Goal: Information Seeking & Learning: Learn about a topic

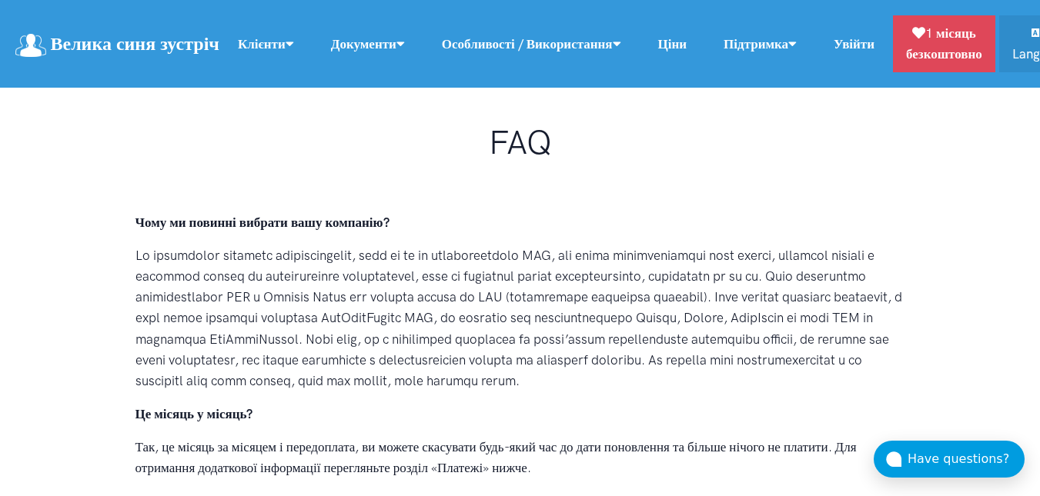
click at [706, 53] on link "Ціни" at bounding box center [673, 44] width 66 height 33
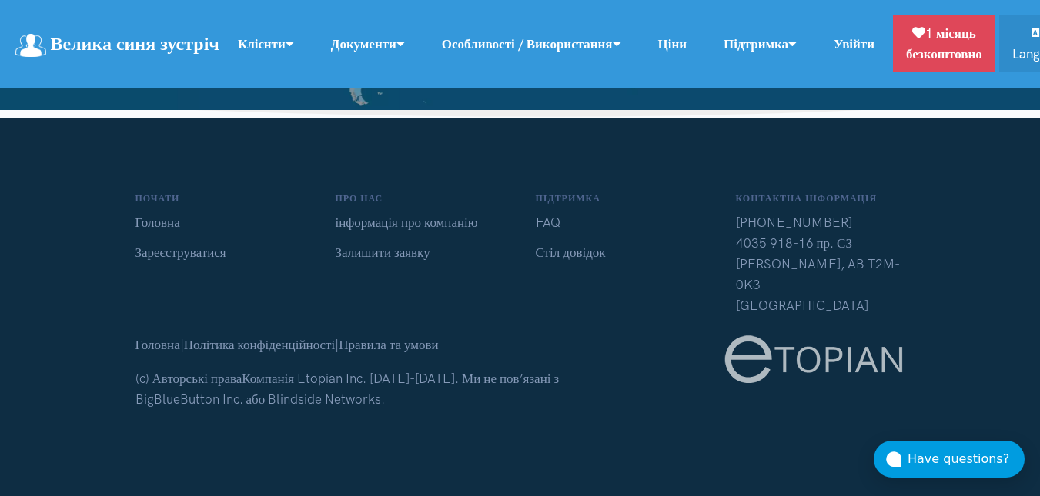
scroll to position [16700, 0]
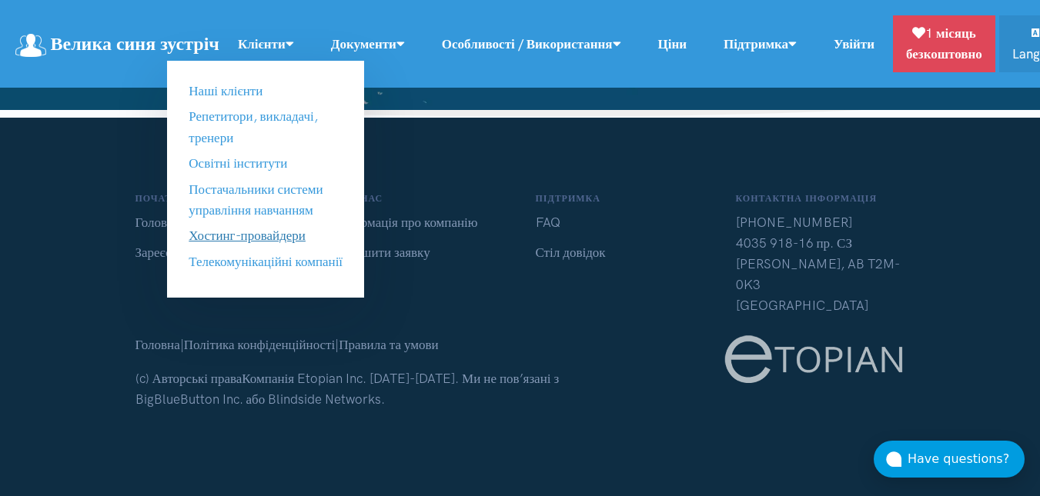
click at [306, 243] on link "Хостинг-провайдери" at bounding box center [247, 235] width 117 height 15
